Goal: Task Accomplishment & Management: Complete application form

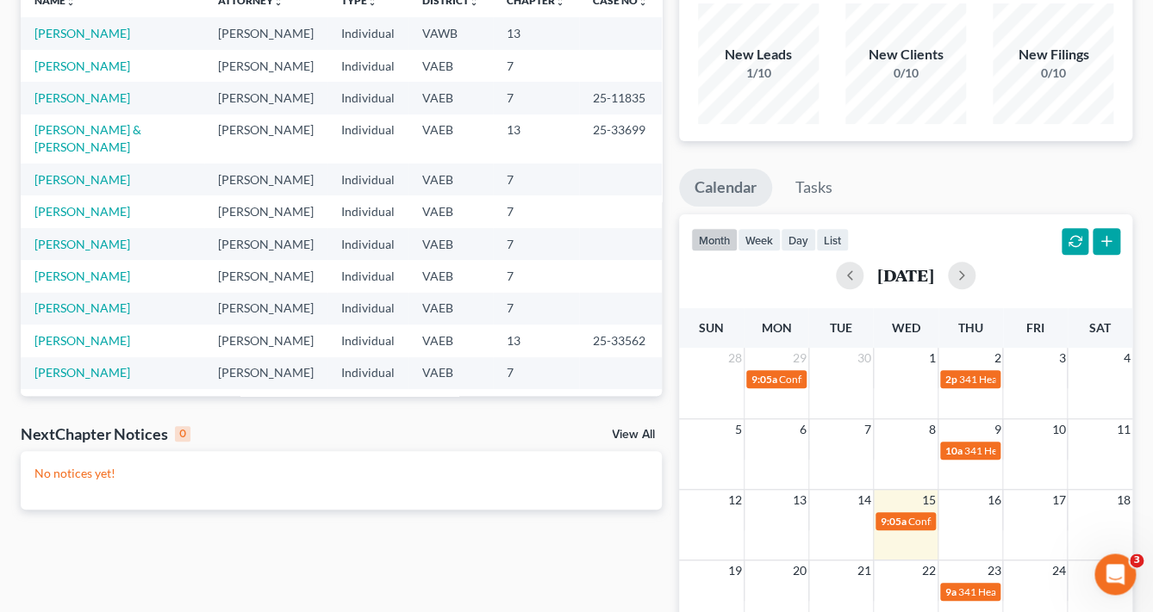
scroll to position [145, 0]
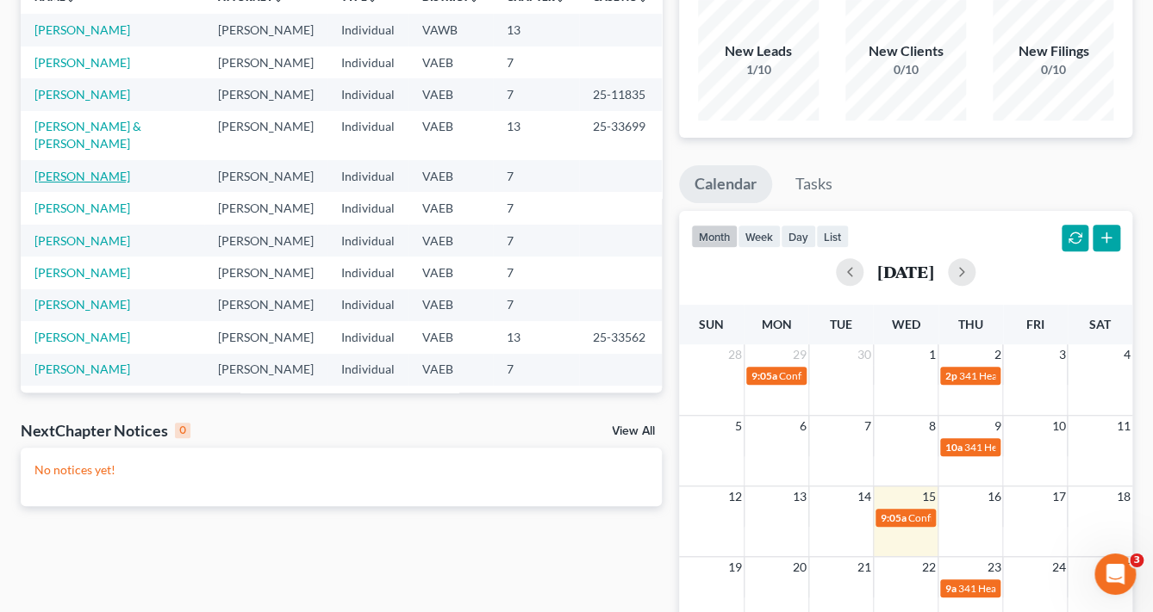
click at [71, 183] on link "[PERSON_NAME]" at bounding box center [82, 176] width 96 height 15
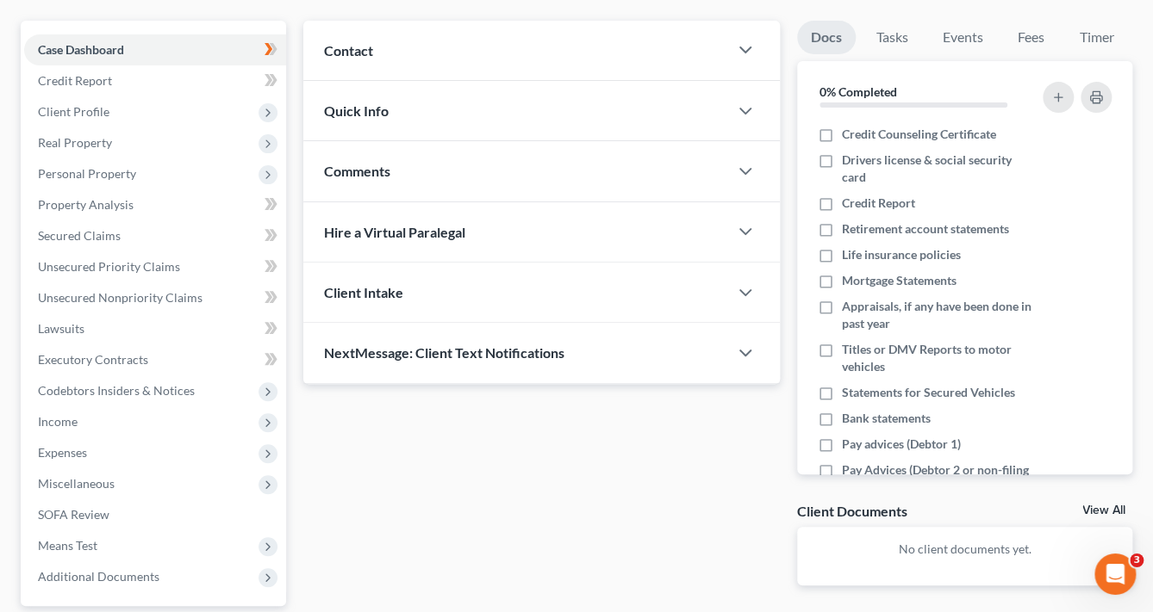
scroll to position [148, 0]
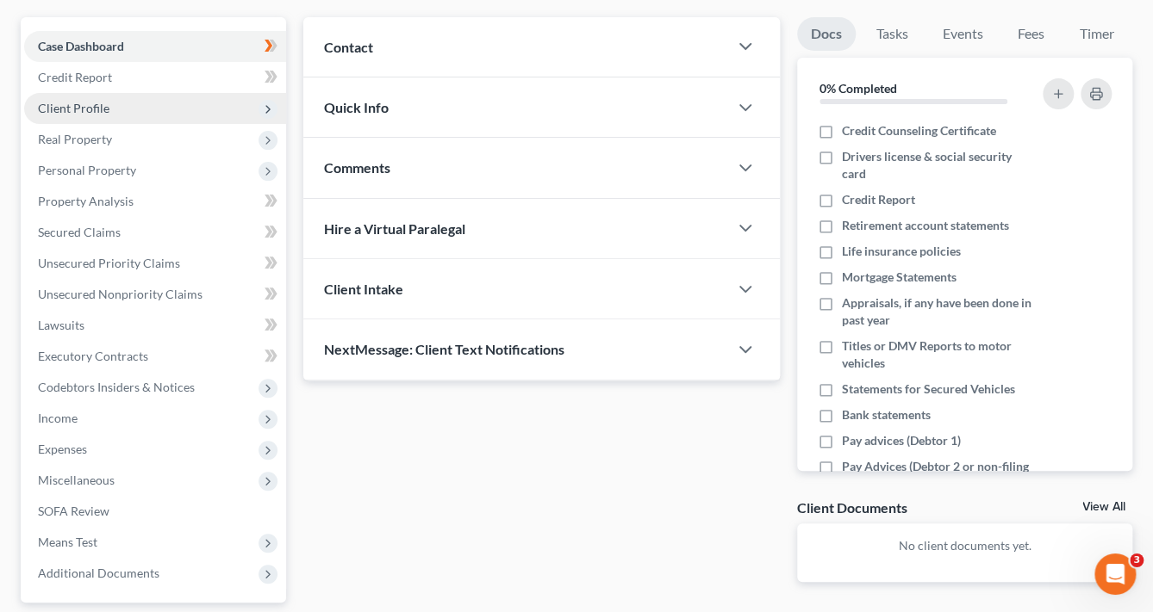
click at [83, 108] on span "Client Profile" at bounding box center [73, 108] width 71 height 15
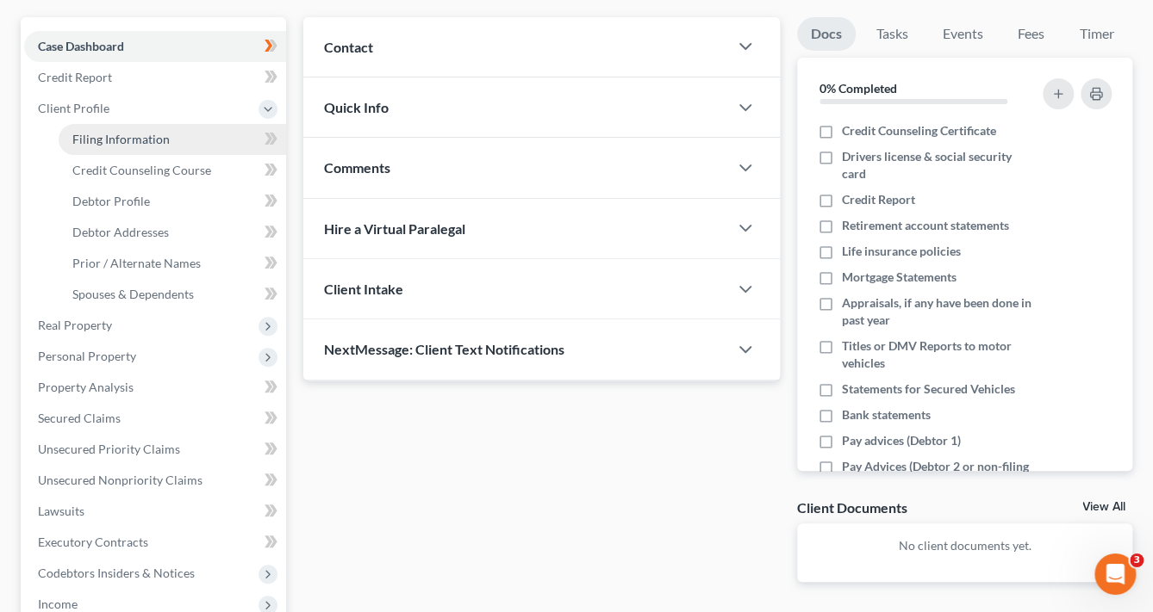
click at [136, 144] on span "Filing Information" at bounding box center [120, 139] width 97 height 15
select select "1"
select select "0"
select select "48"
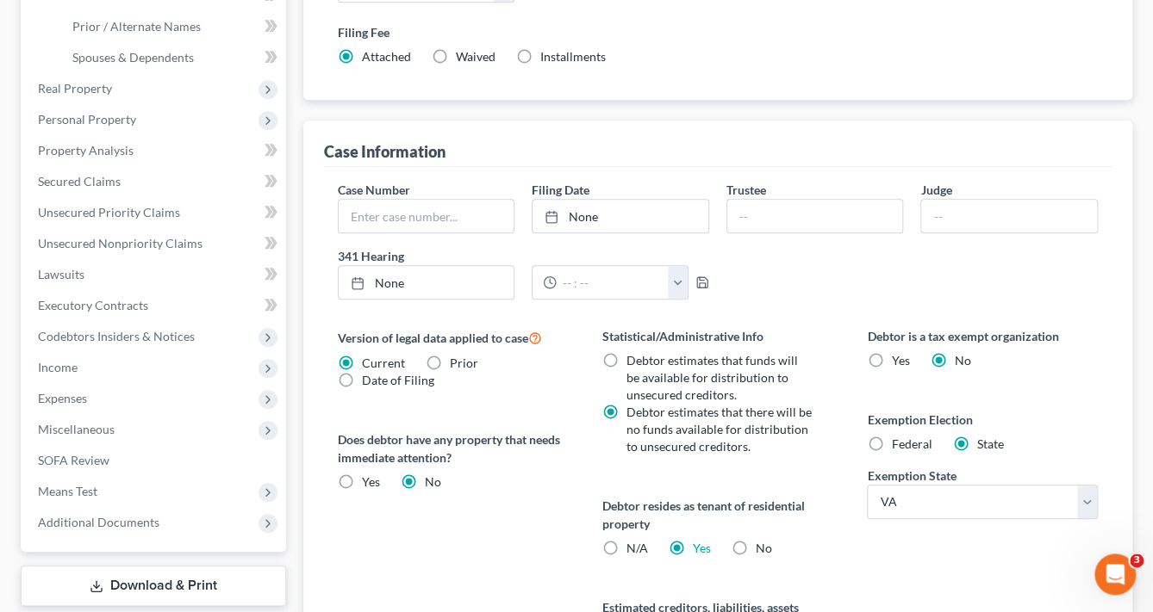
scroll to position [390, 0]
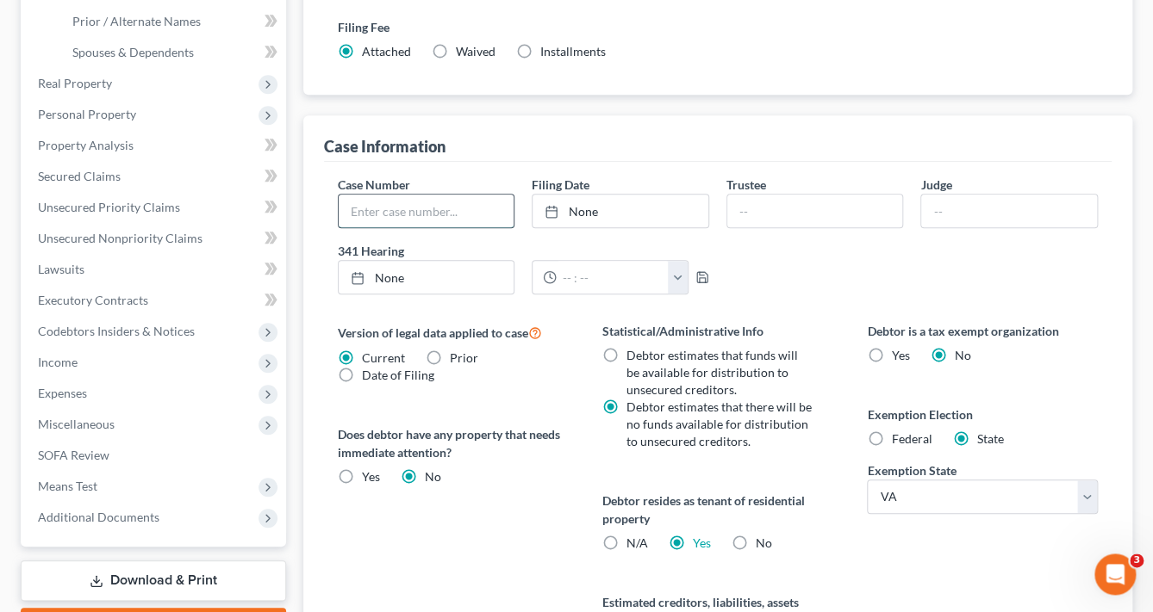
click at [392, 211] on input "text" at bounding box center [427, 211] width 176 height 33
click at [474, 212] on input "25-33853-KHK" at bounding box center [427, 211] width 176 height 33
type input "25-33853"
type input "[DATE]"
click at [579, 208] on link "[DATE]" at bounding box center [620, 211] width 176 height 33
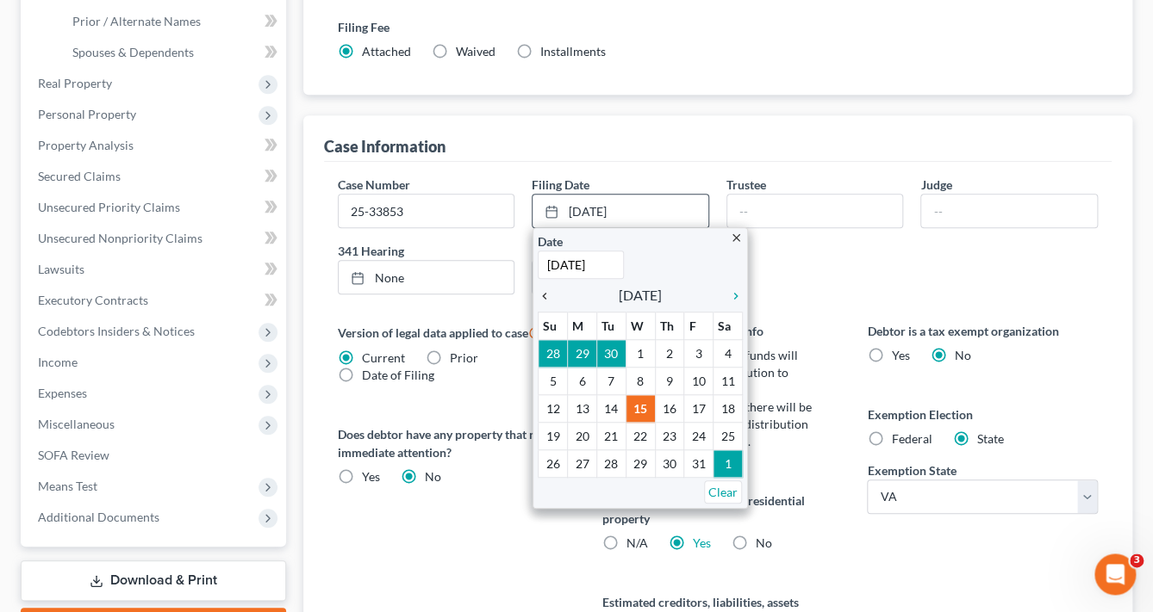
click at [544, 298] on icon "chevron_left" at bounding box center [549, 296] width 22 height 14
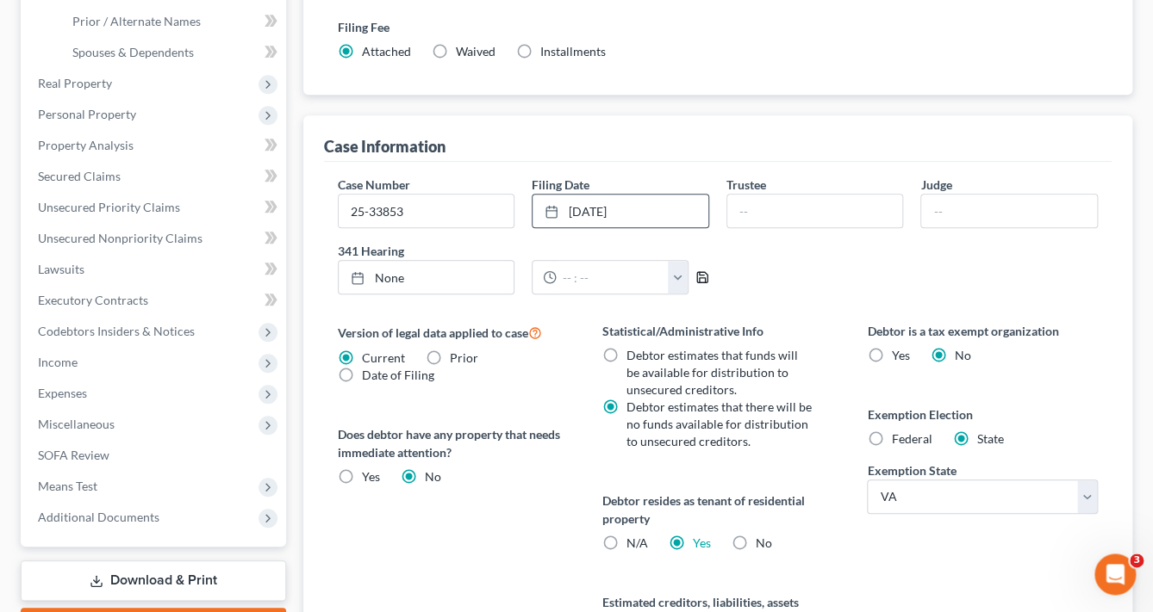
click at [700, 278] on polyline "button" at bounding box center [702, 280] width 6 height 4
